Goal: Find specific page/section: Find specific page/section

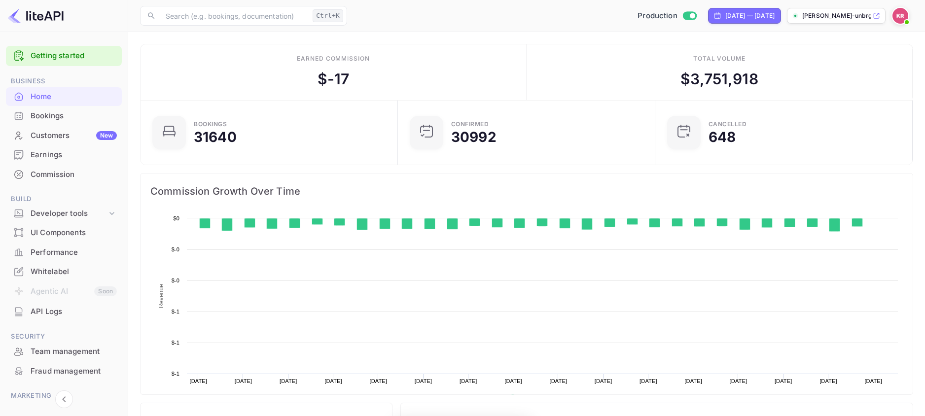
scroll to position [153, 244]
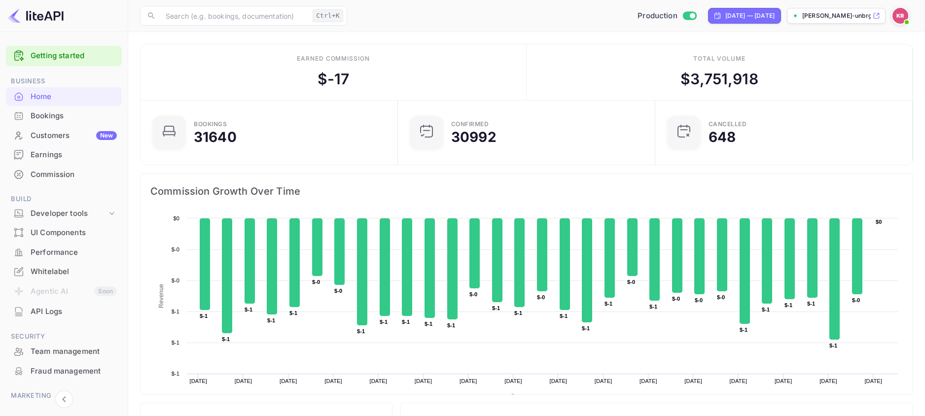
click at [54, 115] on div "Bookings" at bounding box center [74, 116] width 86 height 11
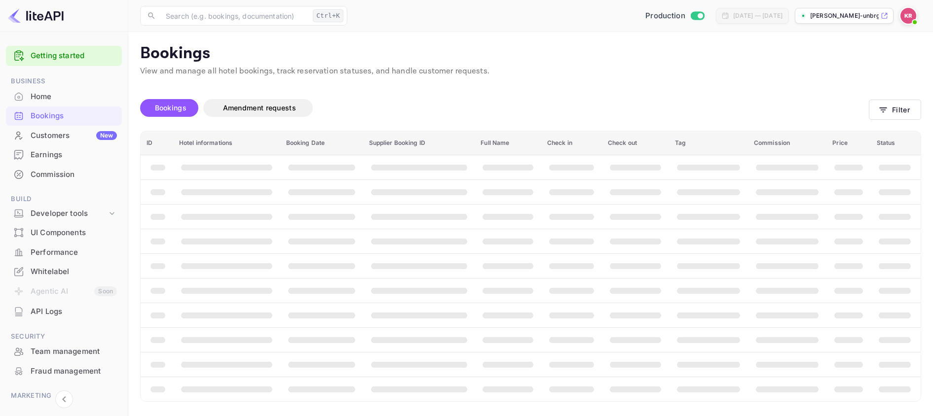
click at [51, 119] on div "Bookings" at bounding box center [74, 116] width 86 height 11
click at [62, 138] on div "Customers New" at bounding box center [74, 135] width 86 height 11
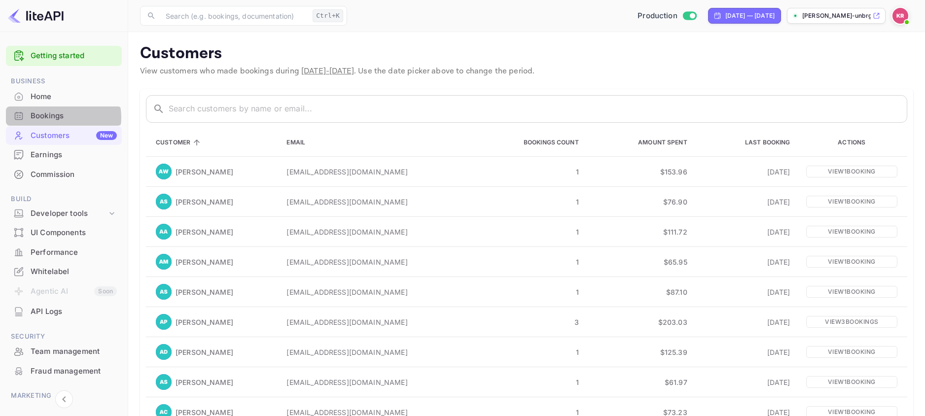
click at [59, 117] on div "Bookings" at bounding box center [74, 116] width 86 height 11
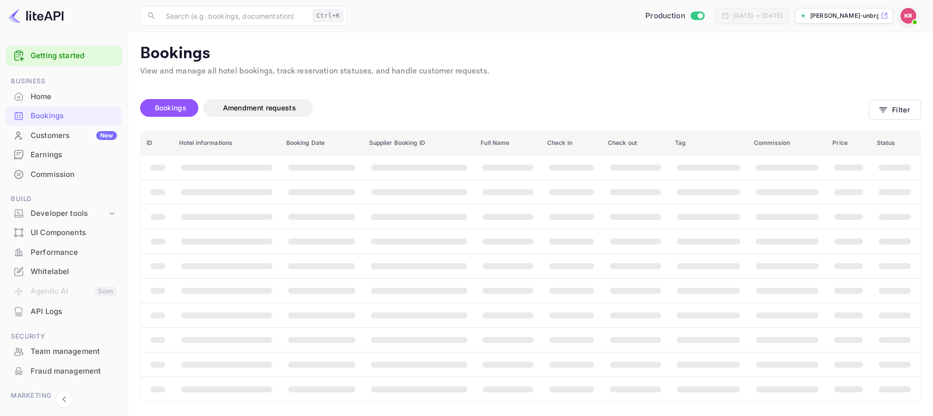
click at [52, 95] on div "Home" at bounding box center [74, 96] width 86 height 11
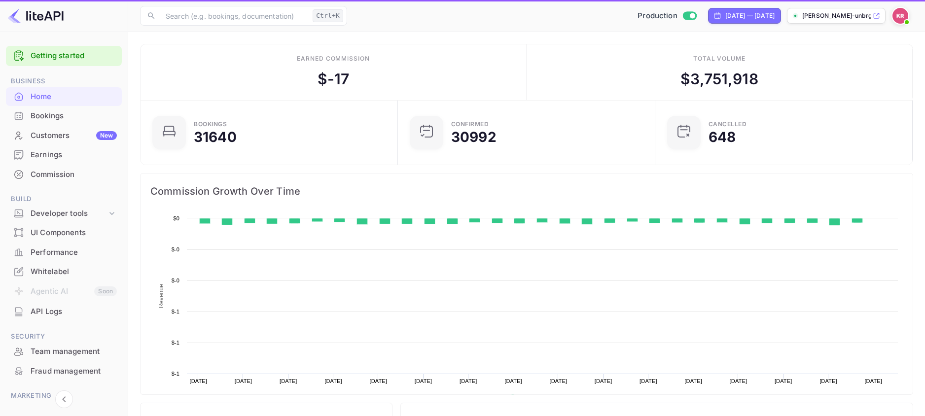
scroll to position [153, 244]
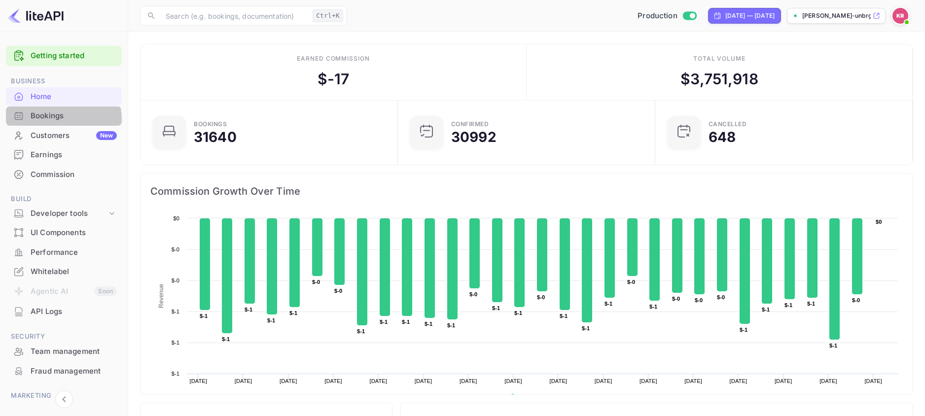
click at [49, 120] on div "Bookings" at bounding box center [74, 116] width 86 height 11
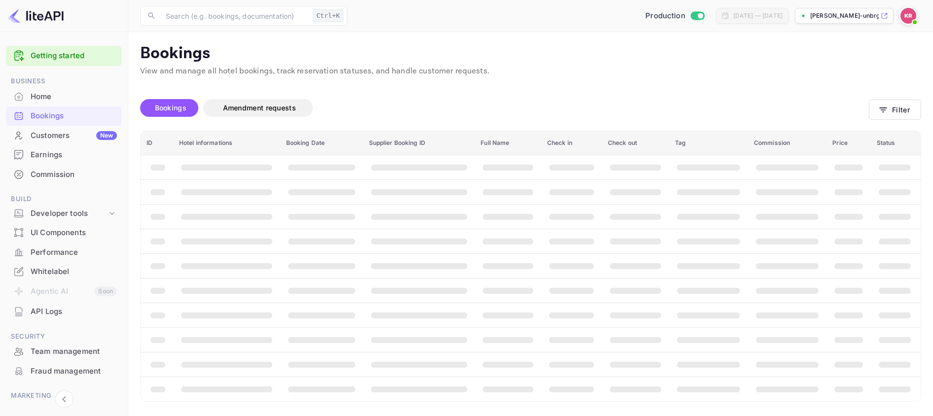
click at [169, 111] on span "Bookings" at bounding box center [171, 108] width 32 height 8
click at [152, 149] on th "ID" at bounding box center [157, 143] width 33 height 24
click at [207, 149] on th "Hotel informations" at bounding box center [226, 143] width 107 height 24
click at [264, 110] on span "Amendment requests" at bounding box center [259, 108] width 73 height 8
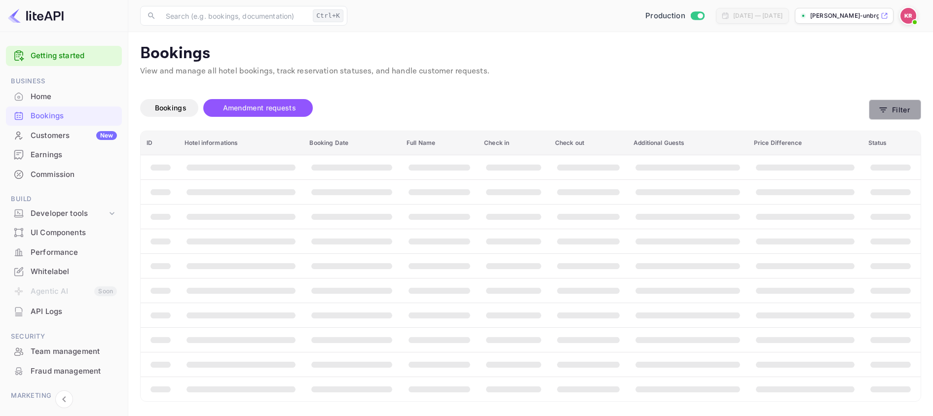
click at [892, 111] on button "Filter" at bounding box center [895, 110] width 52 height 20
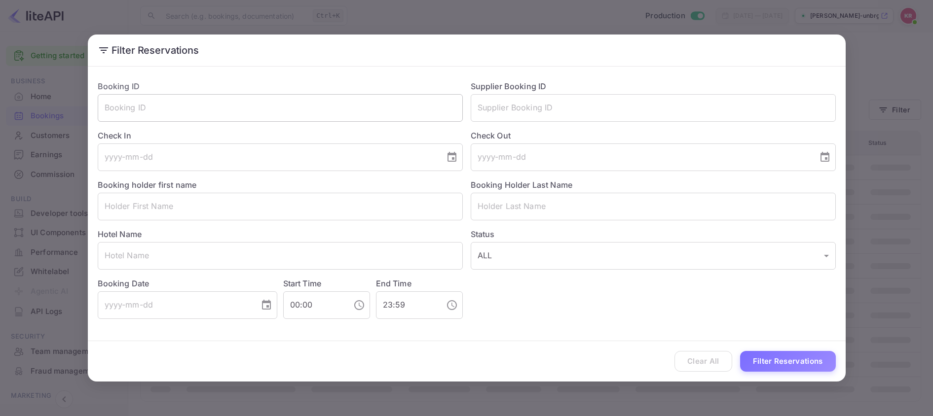
click at [136, 110] on input "text" at bounding box center [280, 108] width 365 height 28
click at [255, 27] on div "Filter Reservations Booking ID ​ Supplier Booking ID ​ Check In ​ Check Out ​ B…" at bounding box center [466, 208] width 933 height 416
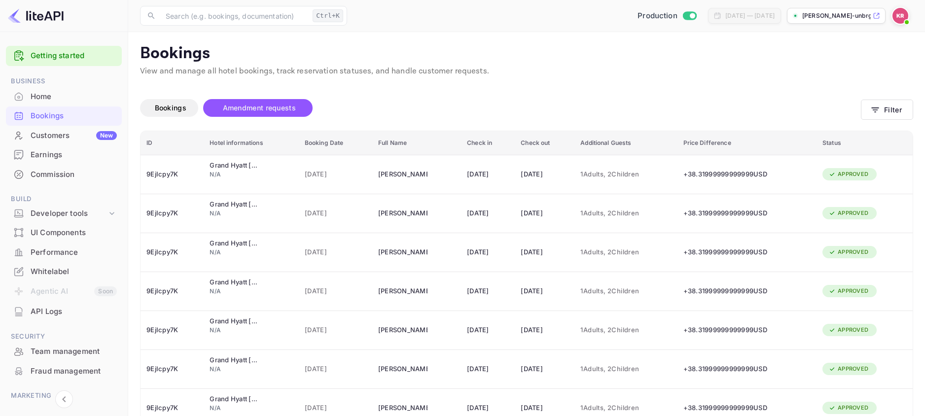
click at [58, 118] on div "Bookings" at bounding box center [74, 116] width 86 height 11
click at [225, 16] on input "text" at bounding box center [234, 16] width 149 height 20
click at [202, 130] on span "Bookings" at bounding box center [277, 125] width 229 height 10
click at [50, 55] on link "Getting started" at bounding box center [74, 55] width 86 height 11
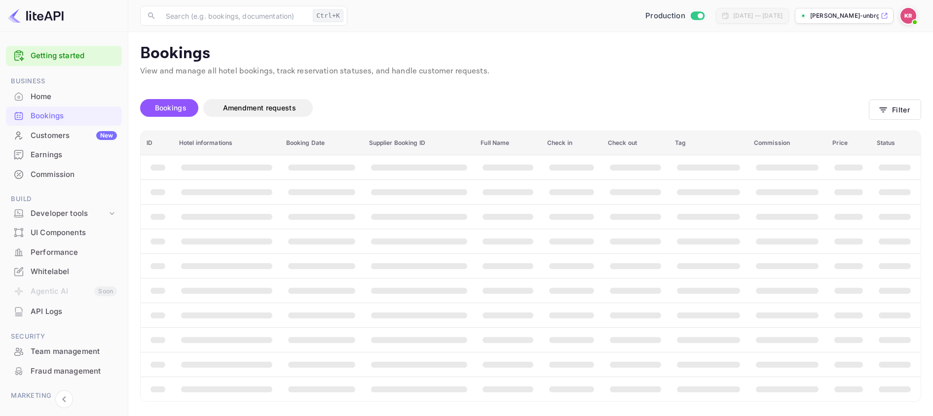
click at [310, 101] on div "Bookings Amendment requests" at bounding box center [504, 108] width 729 height 18
click at [185, 108] on span "Bookings" at bounding box center [171, 108] width 32 height 8
click at [280, 116] on button "Amendment requests" at bounding box center [258, 108] width 110 height 18
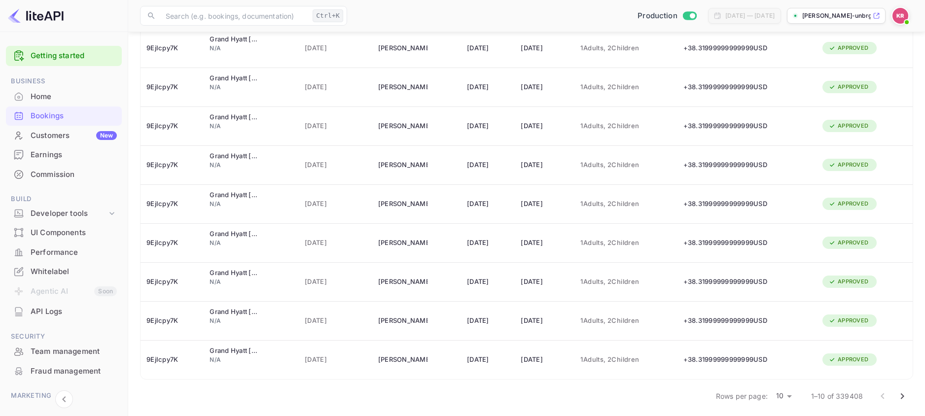
scroll to position [170, 0]
